Goal: Information Seeking & Learning: Learn about a topic

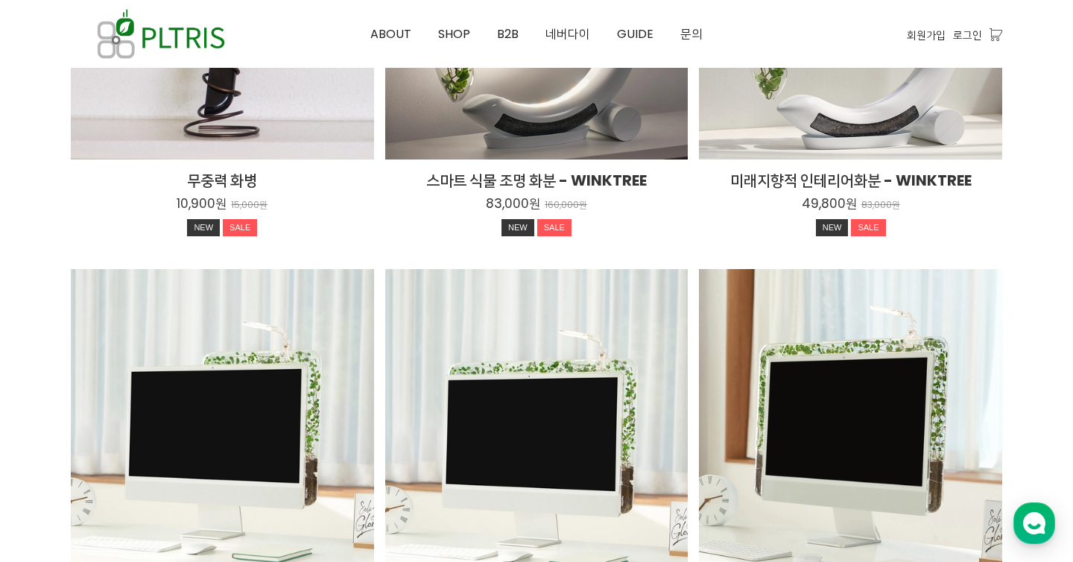
scroll to position [2204, 0]
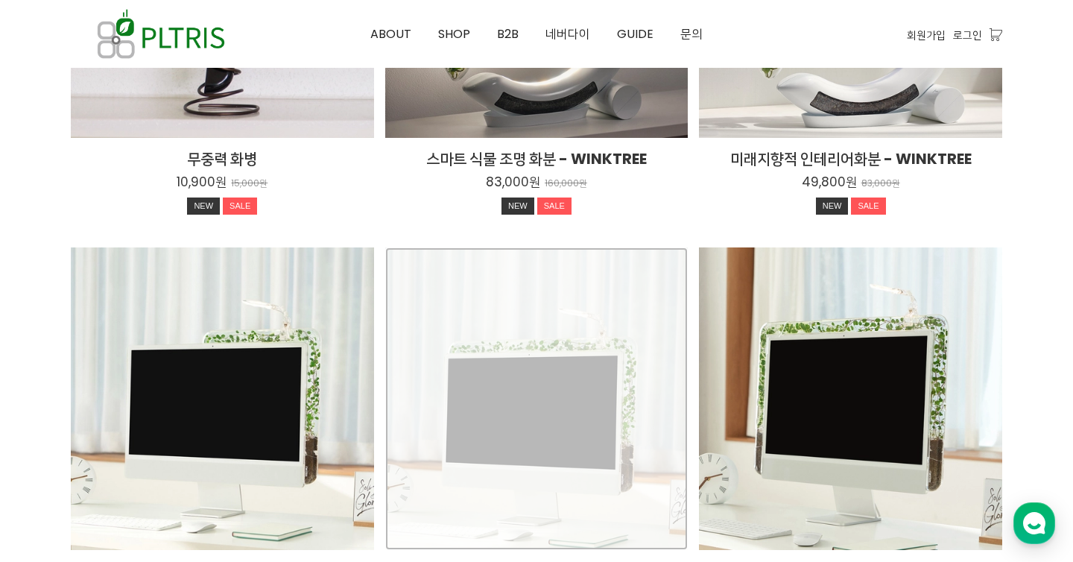
click at [520, 385] on div "Single Monitree+식물 전용 조명 46,800원 75,000원 SALE TIME SALE" at bounding box center [536, 398] width 303 height 303
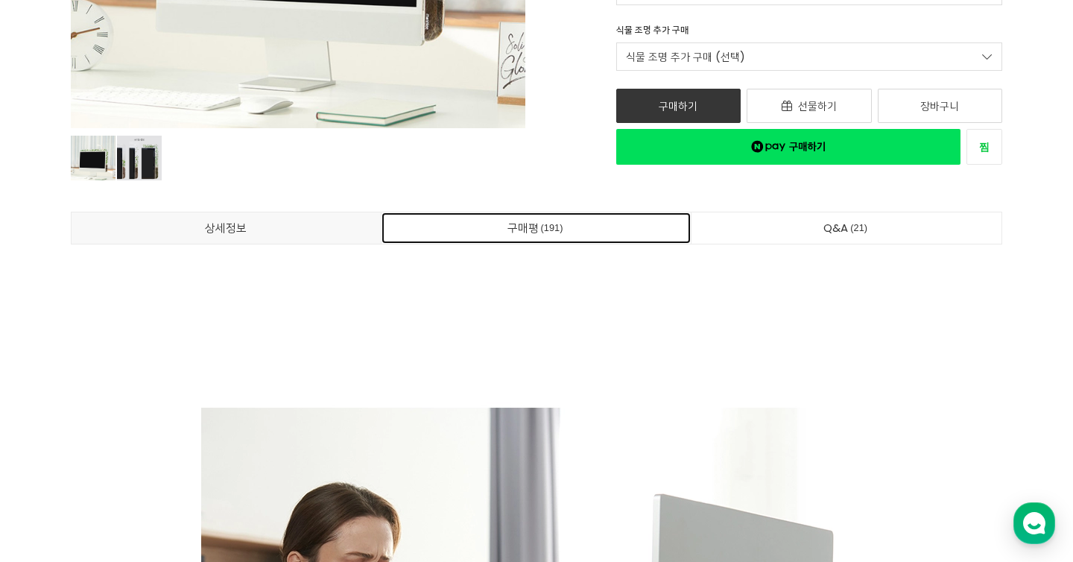
click at [540, 240] on link "구매평 191" at bounding box center [537, 227] width 310 height 31
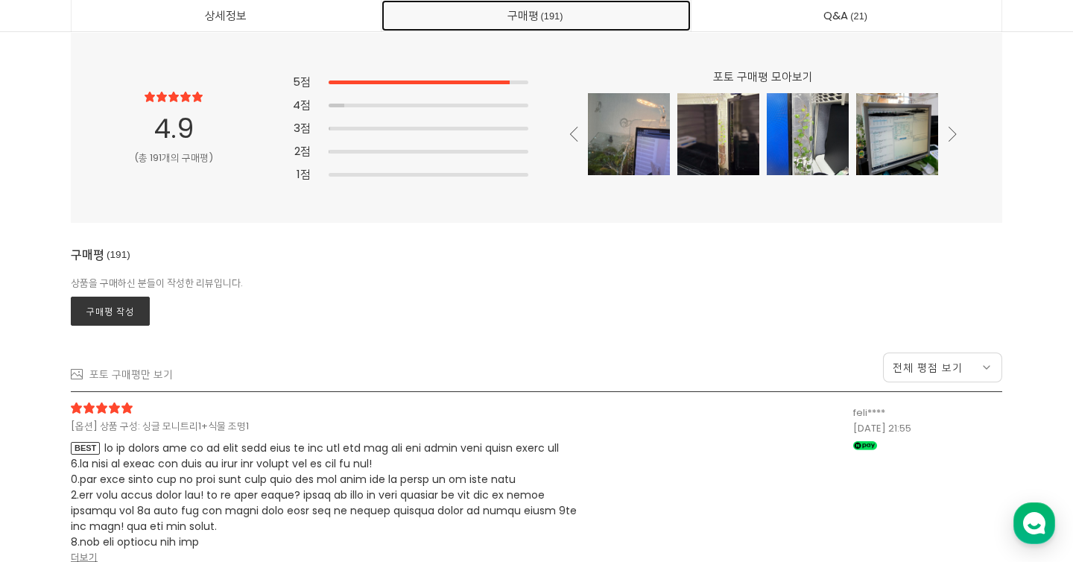
scroll to position [38988, 0]
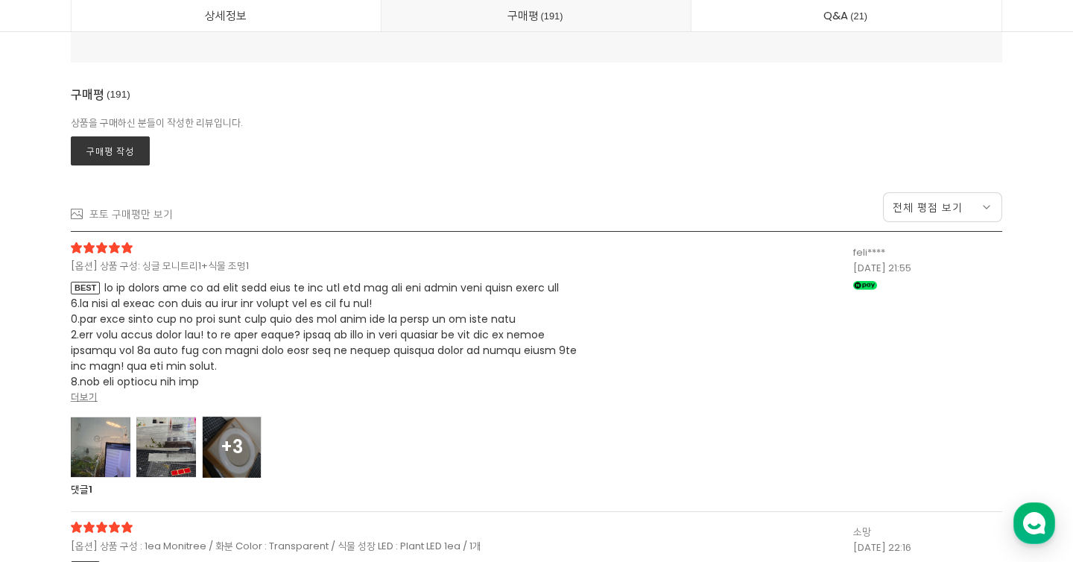
click at [920, 229] on div "포토 구매평만 보기 전체 평점 보기 전체 평점 보기 최고 좋음 보통 별로 나쁨" at bounding box center [536, 207] width 931 height 48
click at [920, 214] on span "전체 평점 보기" at bounding box center [928, 207] width 70 height 15
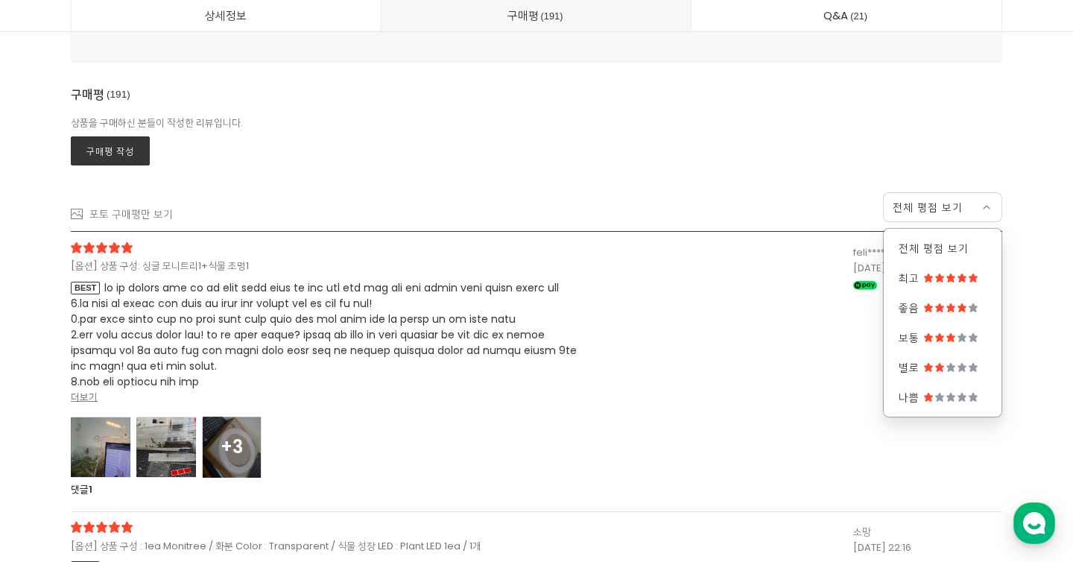
click at [206, 190] on div "포토 구매평만 보기 전체 평점 보기 전체 평점 보기 최고 좋음 보통 별로 나쁨" at bounding box center [536, 207] width 931 height 48
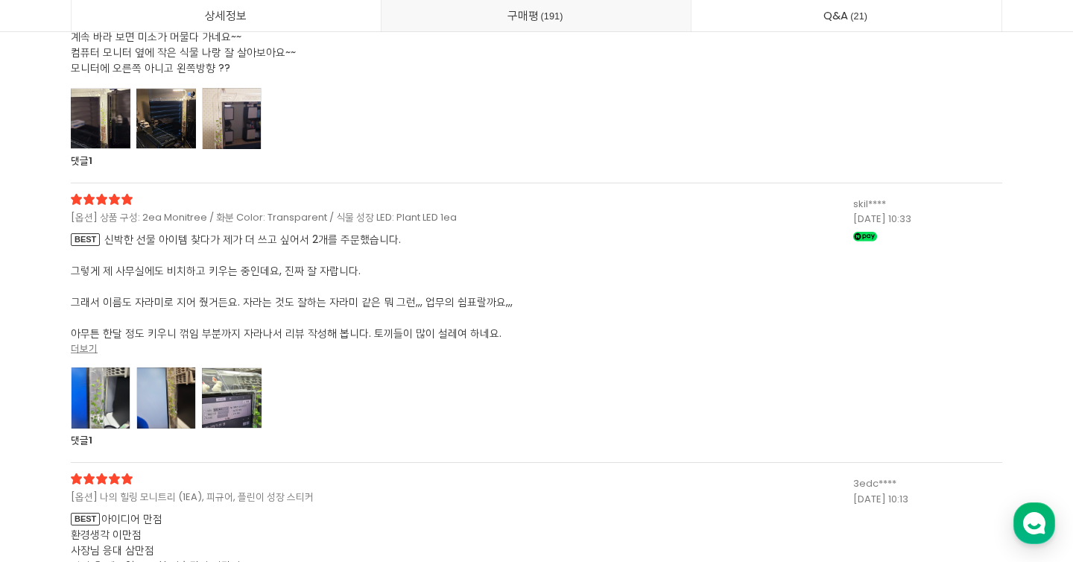
scroll to position [39582, 0]
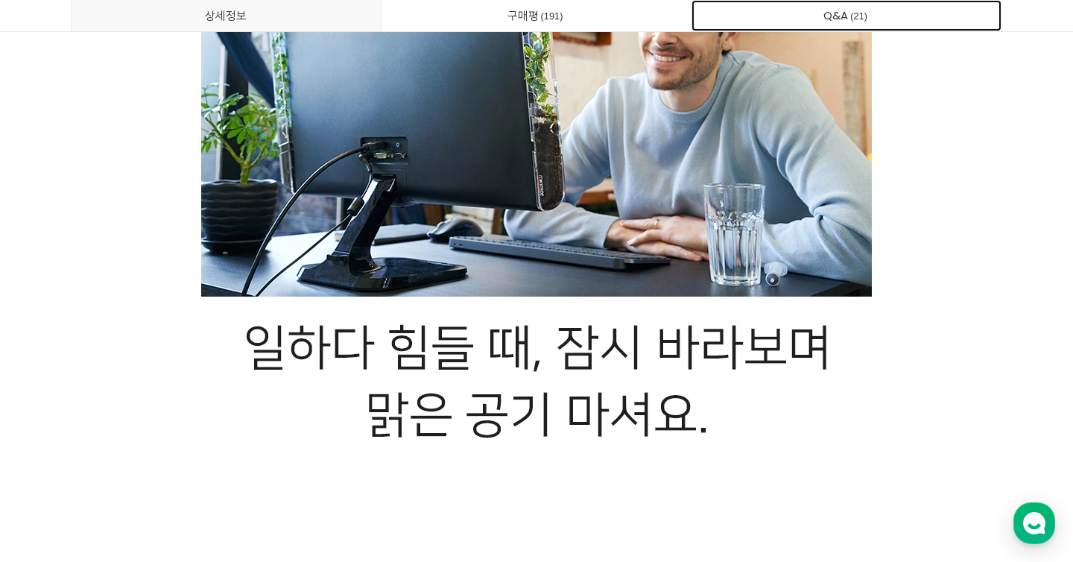
click at [829, 14] on link "Q&A 21" at bounding box center [847, 15] width 310 height 31
